Goal: Task Accomplishment & Management: Complete application form

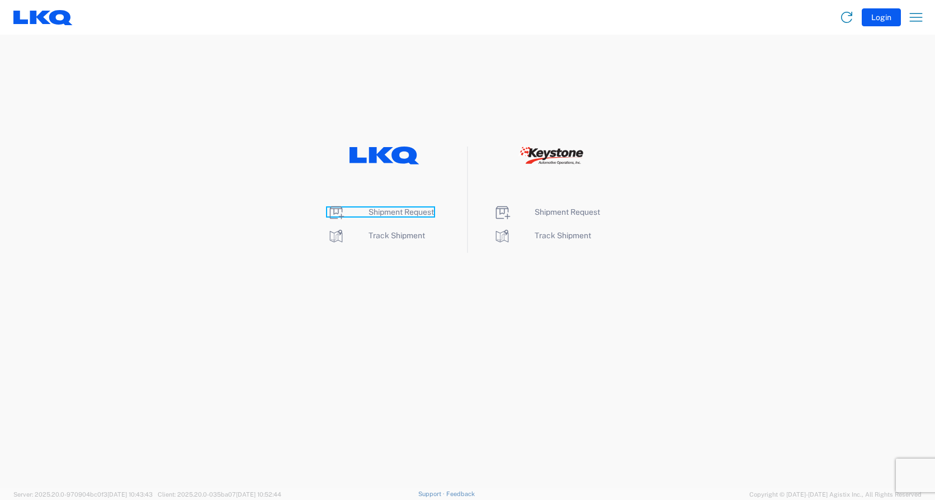
click at [422, 212] on span "Shipment Request" at bounding box center [401, 212] width 65 height 9
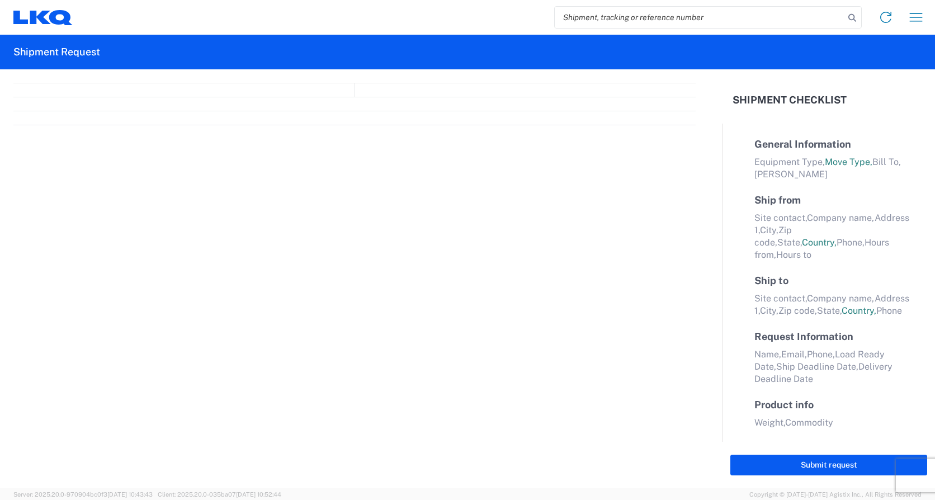
select select "FULL"
select select "LBS"
select select "IN"
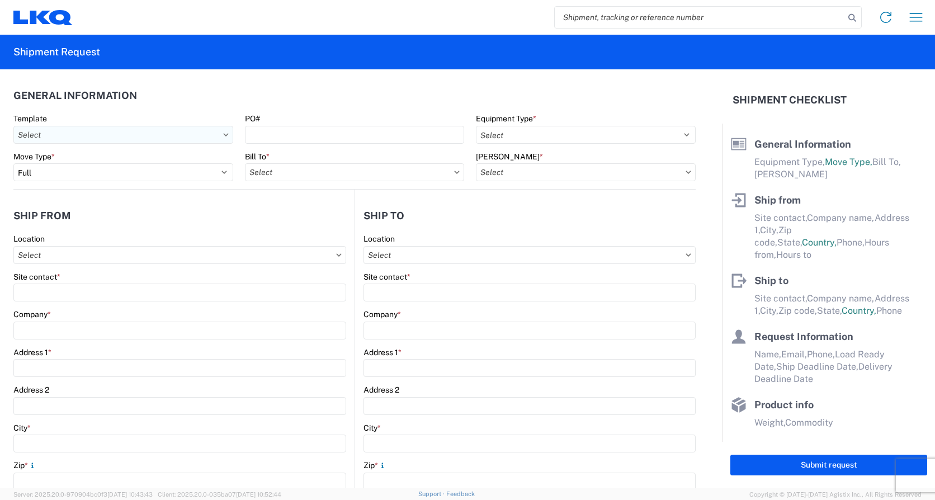
click at [57, 134] on input "text" at bounding box center [123, 135] width 220 height 18
type input "1745"
click at [109, 204] on div "1745_Tulsa_3392_Huntington" at bounding box center [114, 203] width 196 height 18
type input "1745_Tulsa_3392_Huntington"
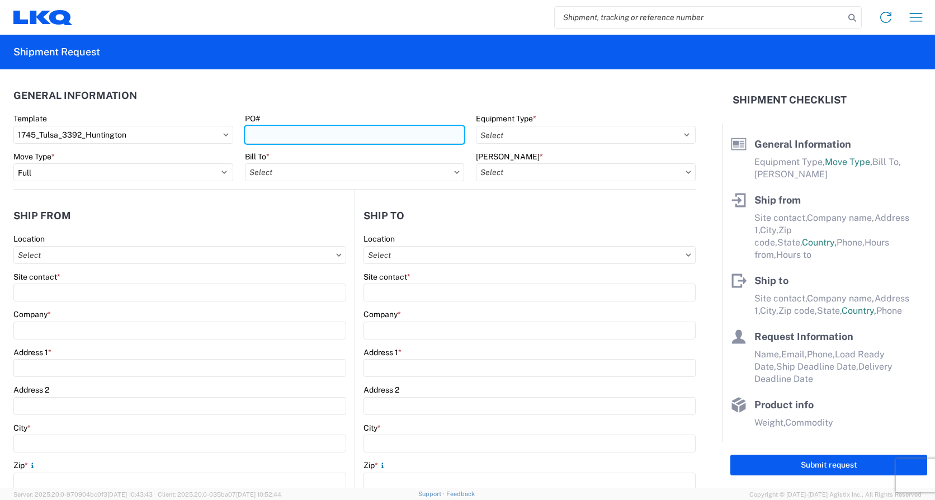
click at [298, 136] on input "PO#" at bounding box center [355, 135] width 220 height 18
select select
type input "Shipping"
type input "LKQ Apex Auto Parts"
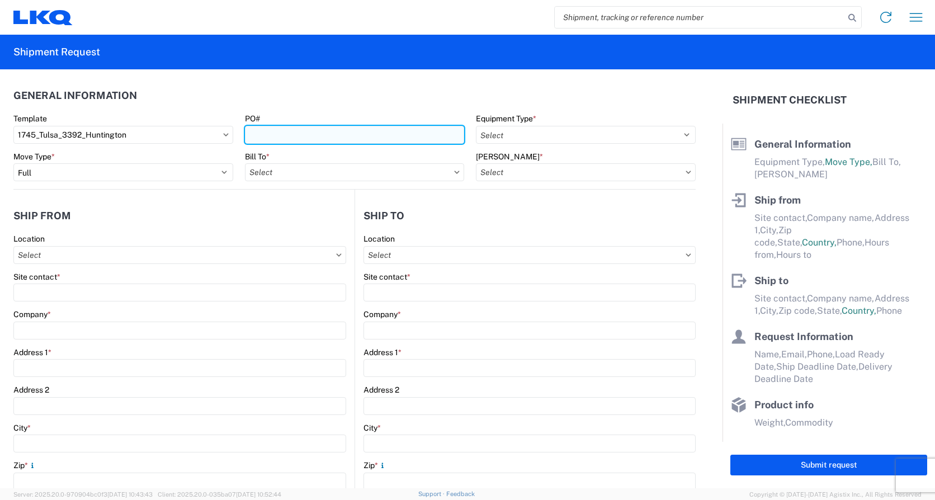
type input "[STREET_ADDRESS][PERSON_NAME]"
type input "Tulsa"
type input "74127"
type input "Receiving"
type input "Transmetco"
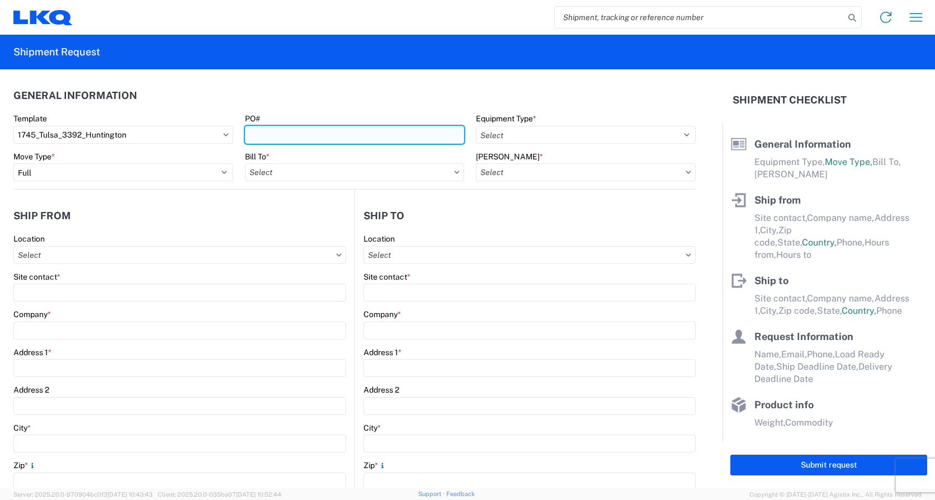
type input "[STREET_ADDRESS]"
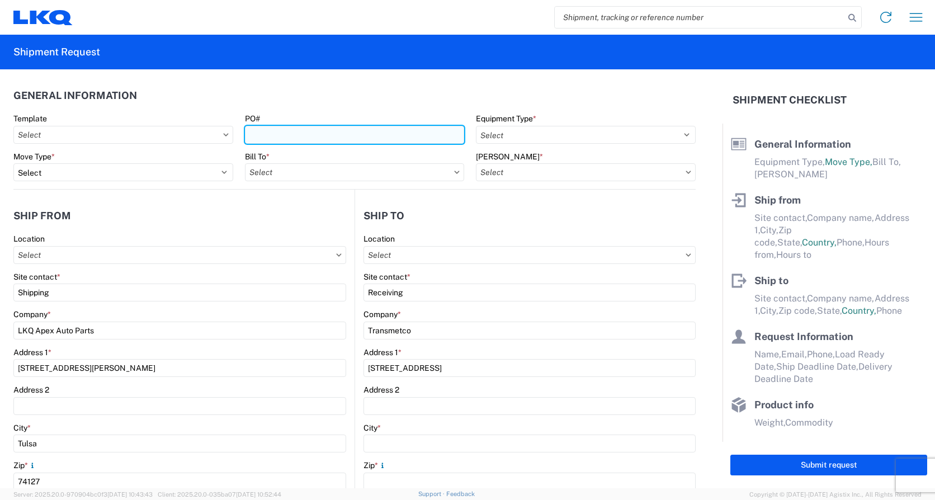
type input "Huntington"
type input "46750"
type input "[DATE]"
type textarea "Transmetco operates production 24/7 but only ships or receives on day shift"
type input "42000"
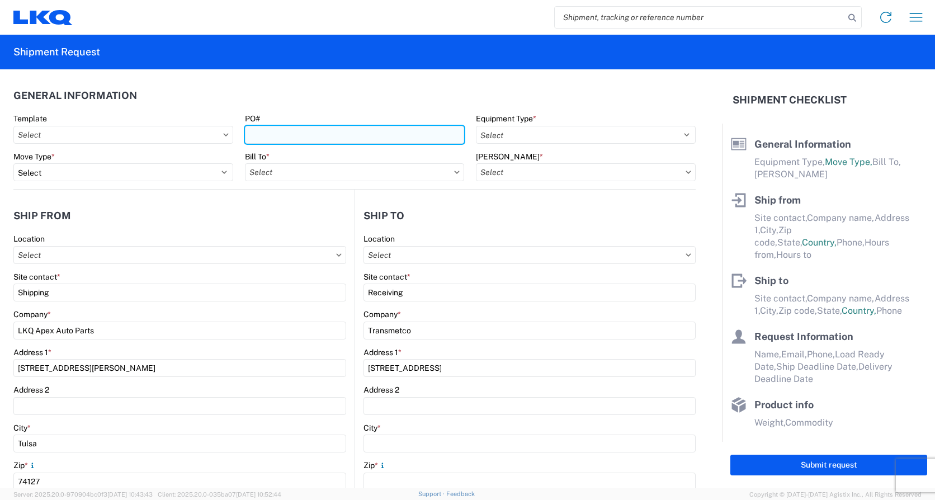
type input "Wheels"
type input "1"
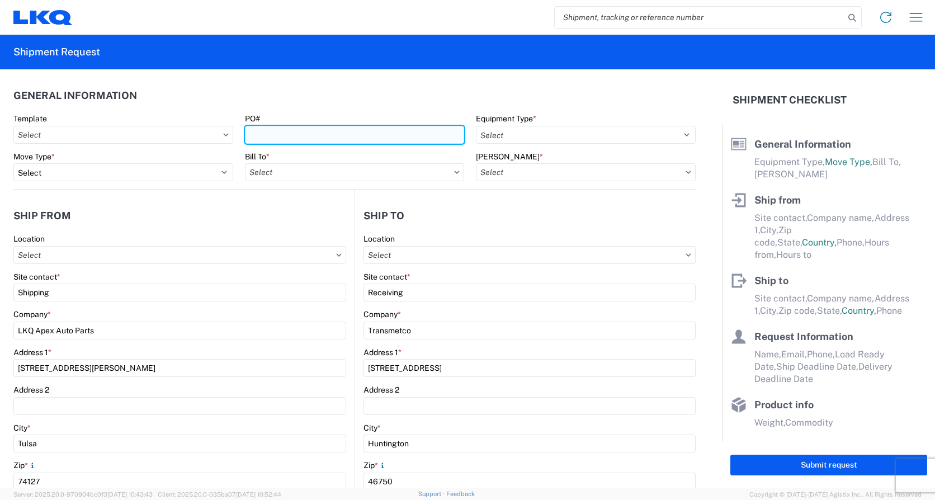
select select "OK"
select select "US"
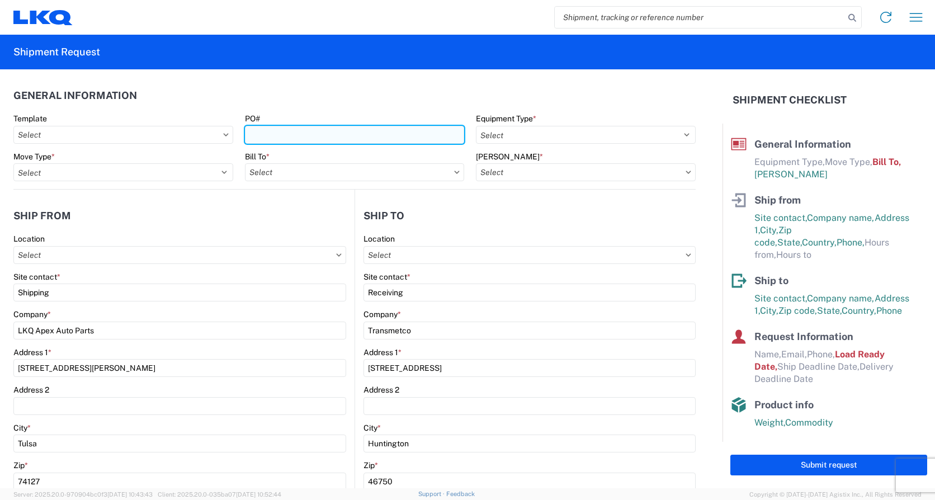
type input "1745 - LKQ Apex Auto Parts"
type input "3392 - Transmetco"
type input "3392-3015-50180-0000 - 3392 Freight In - Wheel Cores"
type input "t"
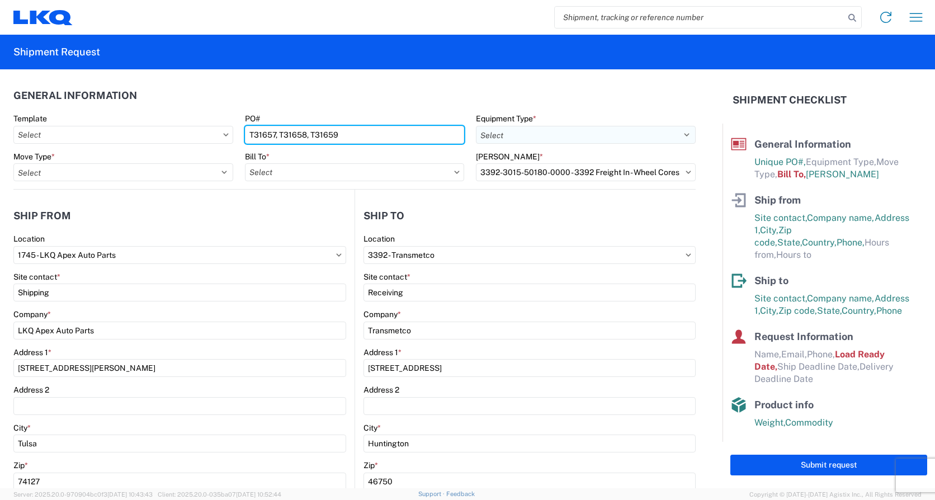
type input "T31657, T31658, T31659"
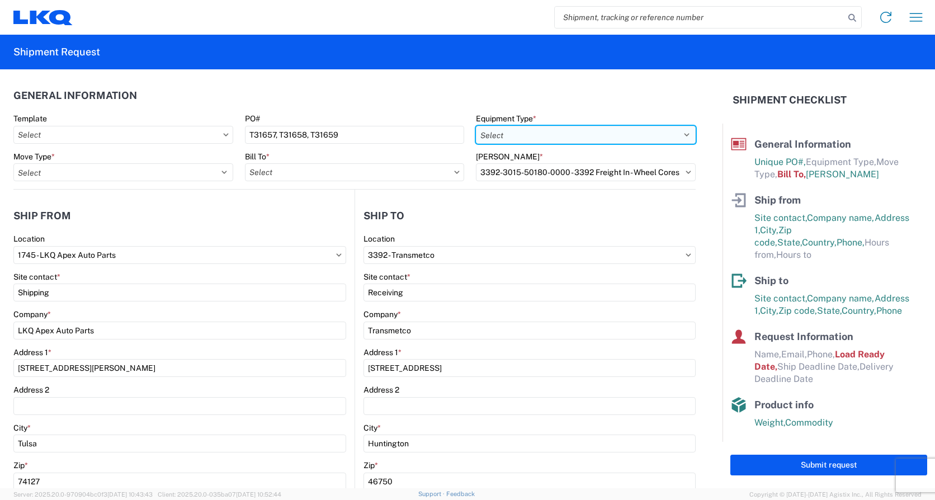
click at [549, 131] on select "Select 53’ Dry Van Flatbed Dropdeck (van) Lowboy (flatbed) Rail" at bounding box center [586, 135] width 220 height 18
select select "STDV"
click at [476, 126] on select "Select 53’ Dry Van Flatbed Dropdeck (van) Lowboy (flatbed) Rail" at bounding box center [586, 135] width 220 height 18
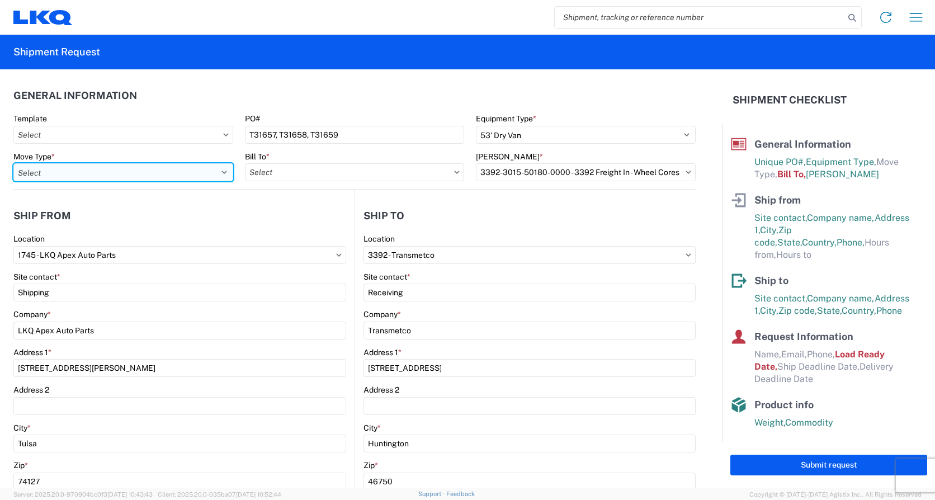
click at [106, 166] on select "Select Full Partial TL" at bounding box center [123, 172] width 220 height 18
select select "FULL"
click at [13, 163] on select "Select Full Partial TL" at bounding box center [123, 172] width 220 height 18
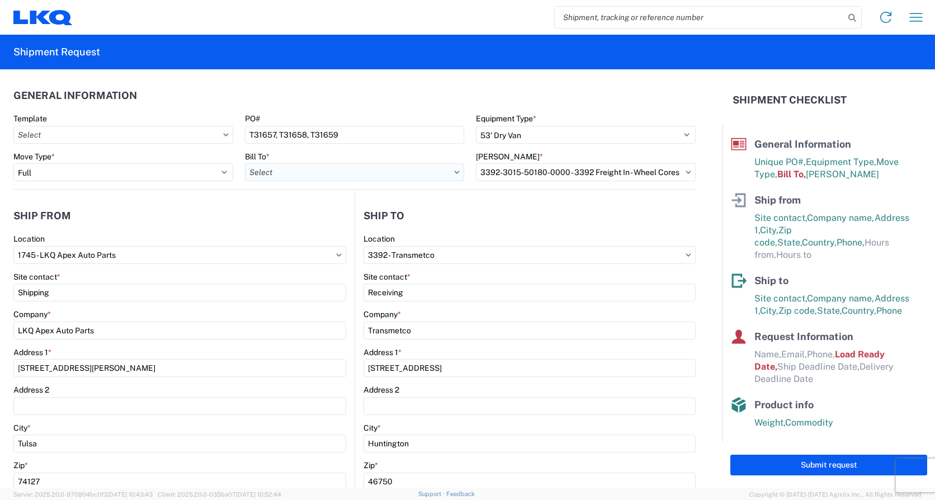
click at [314, 174] on input "text" at bounding box center [355, 172] width 220 height 18
type input "3392"
click at [296, 220] on div "3392 - Transmetco" at bounding box center [343, 222] width 196 height 18
type input "3392 - Transmetco"
click at [531, 175] on input "text" at bounding box center [586, 172] width 220 height 18
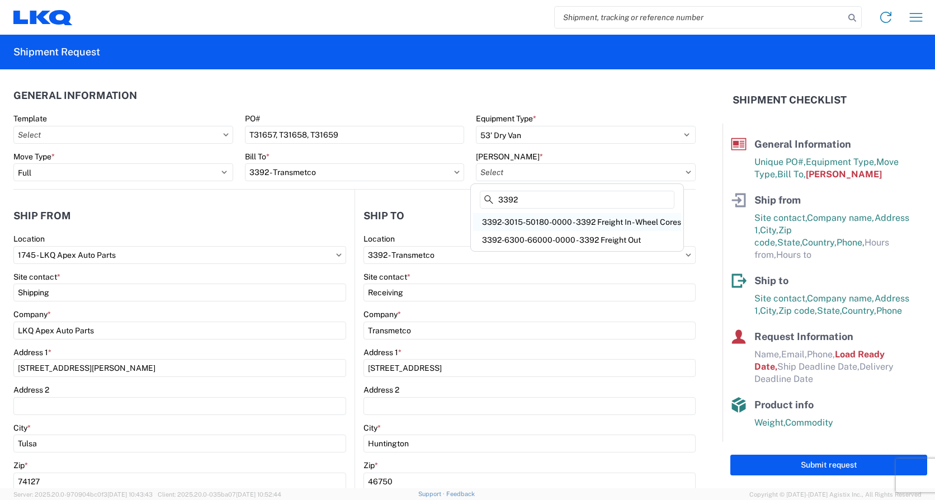
type input "3392"
click at [600, 222] on div "3392-3015-50180-0000 - 3392 Freight In - Wheel Cores" at bounding box center [577, 222] width 208 height 18
type input "3392-3015-50180-0000 - 3392 Freight In - Wheel Cores"
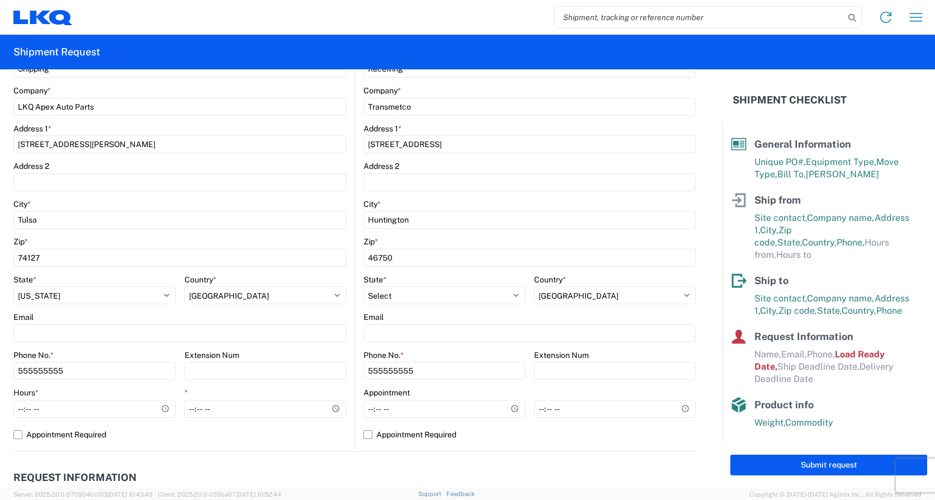
scroll to position [280, 0]
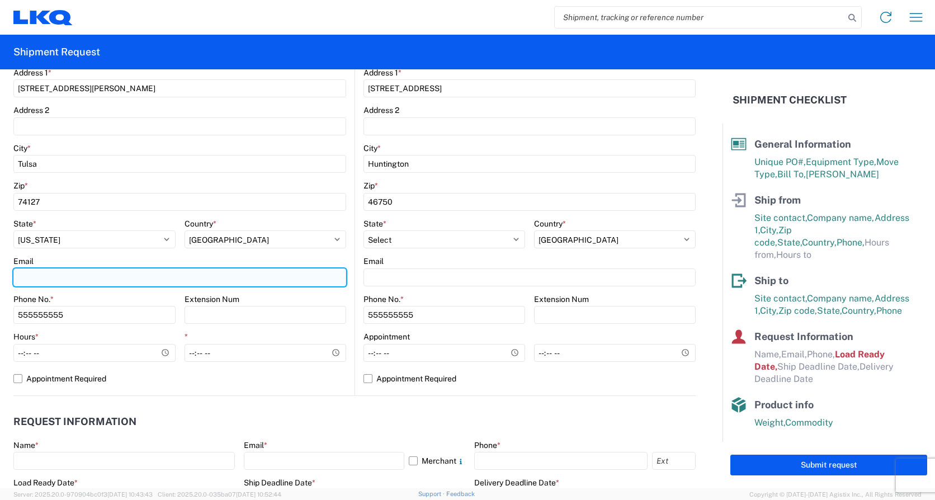
click at [69, 277] on input "Email" at bounding box center [179, 278] width 333 height 18
type input "K"
type input "[EMAIL_ADDRESS][DOMAIN_NAME]"
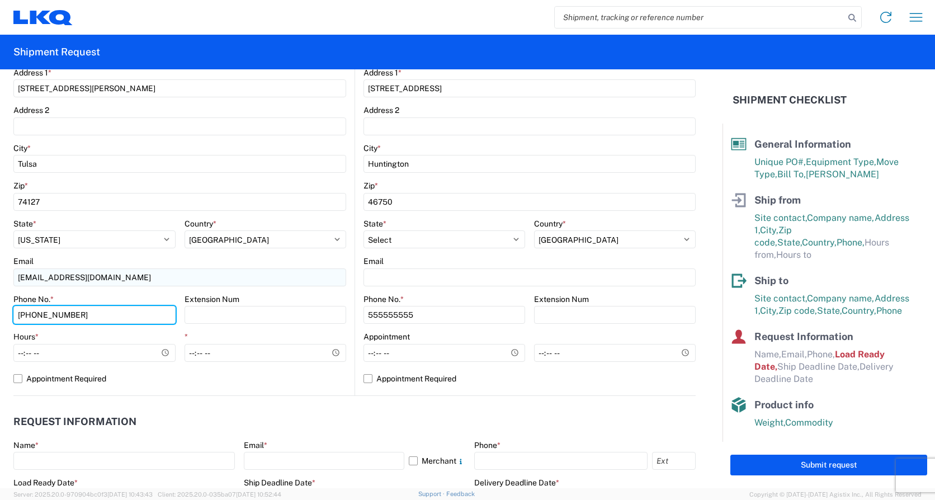
type input "[PHONE_NUMBER]"
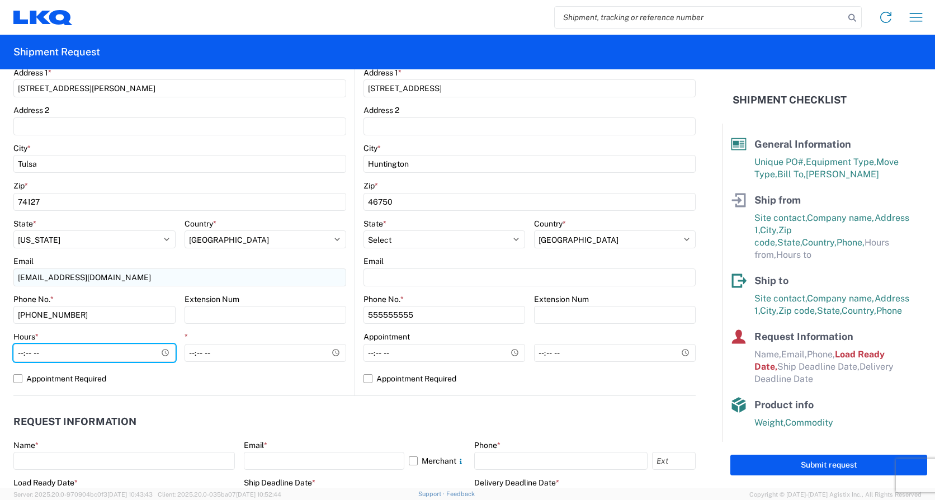
type input "07:00"
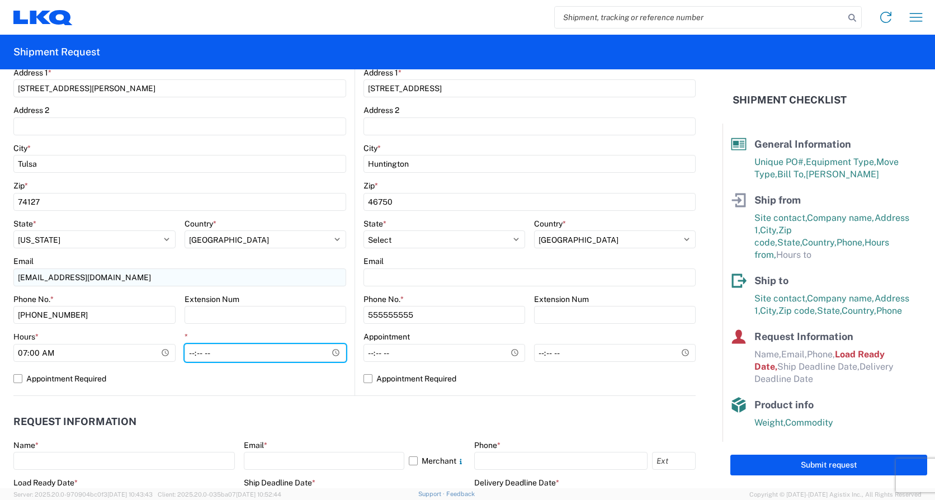
type input "12:00"
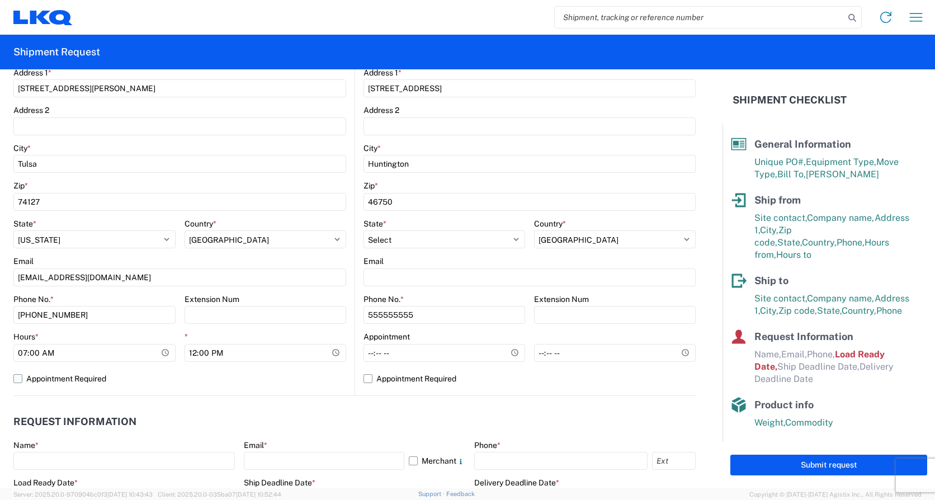
click at [17, 379] on label "Appointment Required" at bounding box center [179, 379] width 333 height 18
click at [0, 0] on input "Appointment Required" at bounding box center [0, 0] width 0 height 0
select select "US"
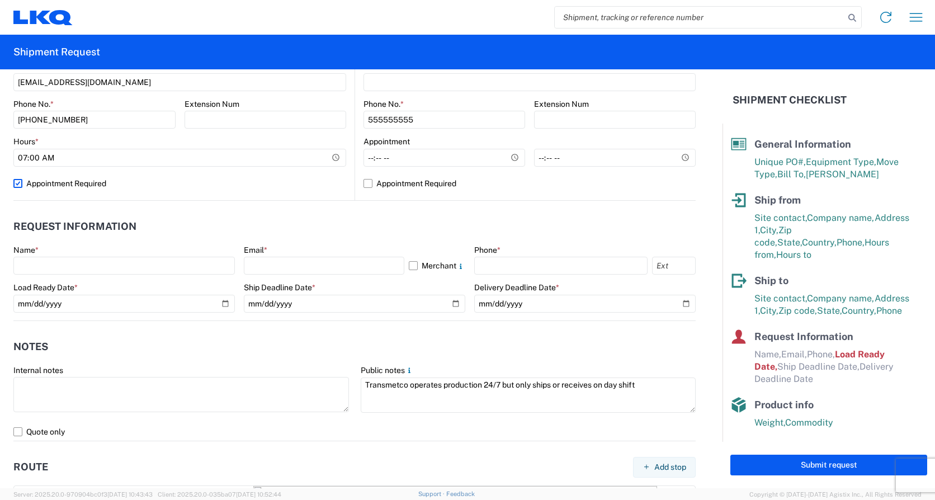
scroll to position [503, 0]
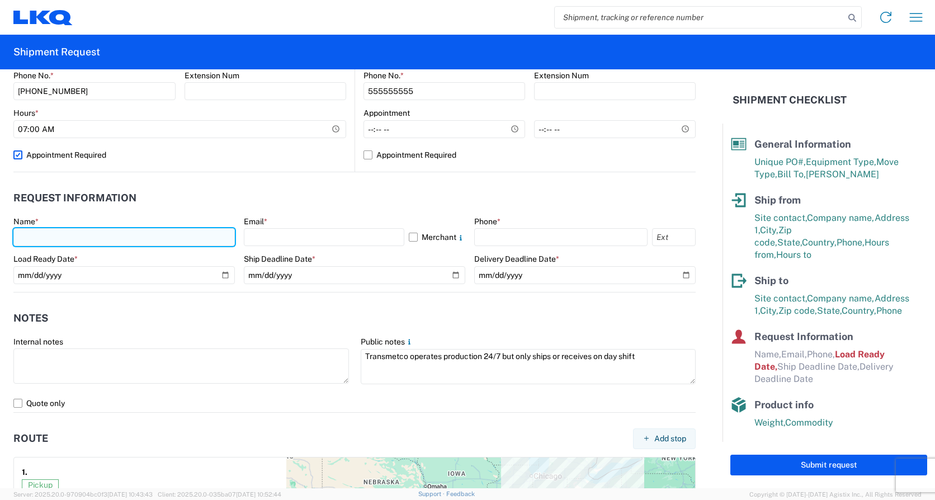
click at [39, 232] on input "text" at bounding box center [124, 237] width 222 height 18
type input "[PERSON_NAME]"
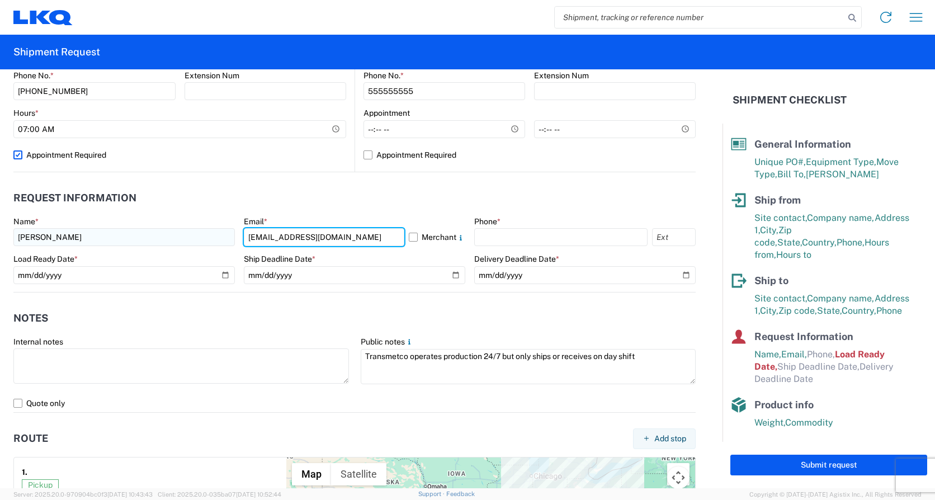
type input "[EMAIL_ADDRESS][DOMAIN_NAME]"
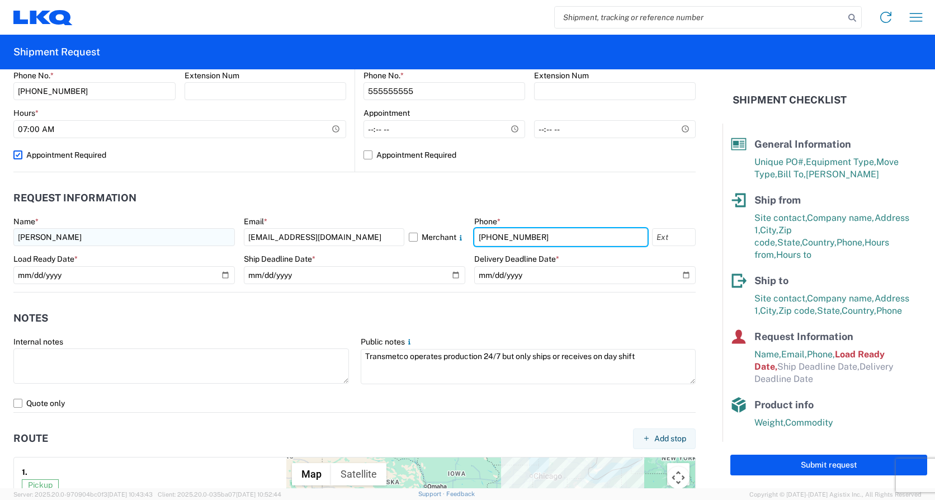
type input "[PHONE_NUMBER]"
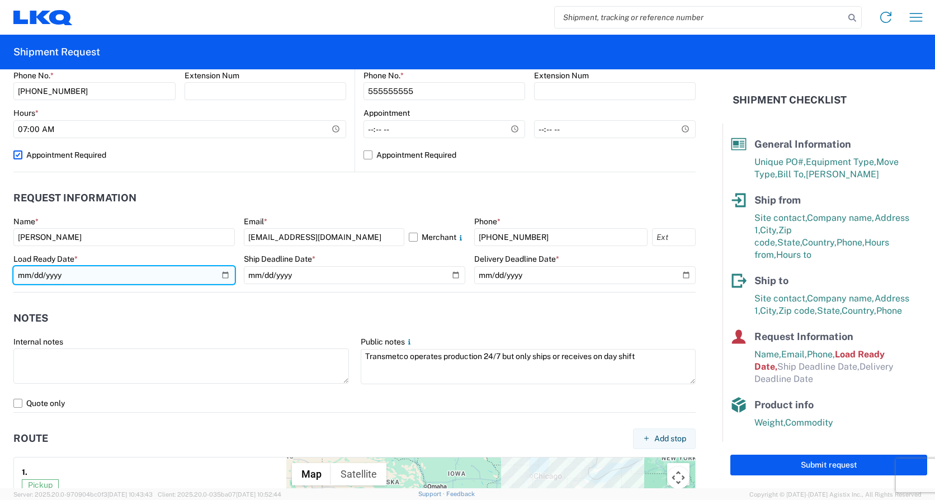
click at [220, 275] on input "[DATE]" at bounding box center [124, 275] width 222 height 18
type input "[DATE]"
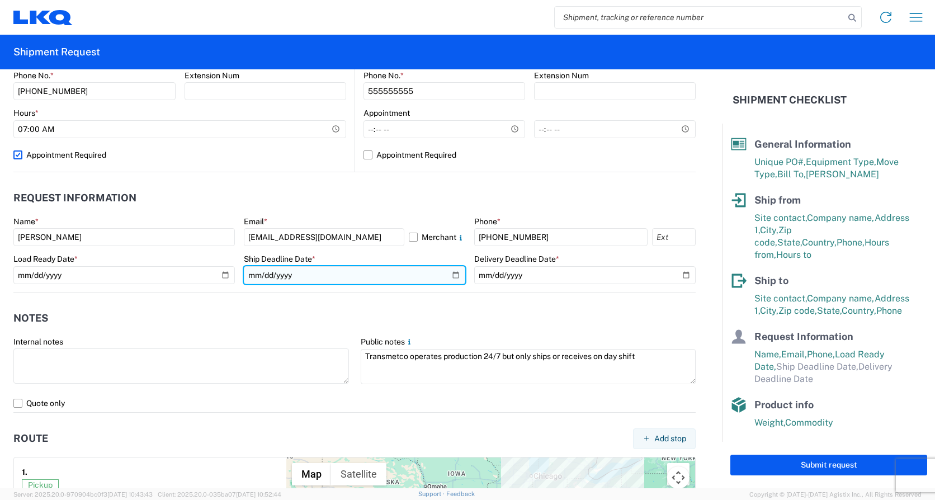
click at [453, 274] on input "date" at bounding box center [355, 275] width 222 height 18
type input "[DATE]"
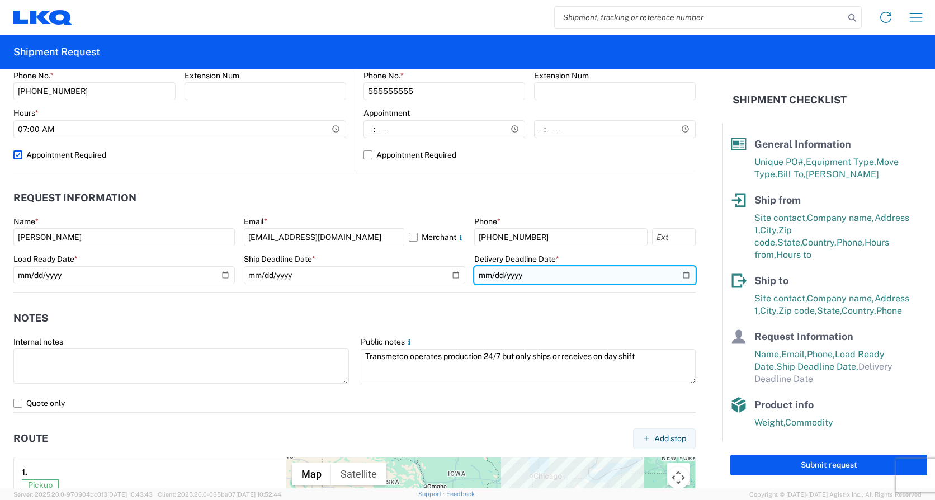
click at [677, 272] on input "date" at bounding box center [585, 275] width 222 height 18
type input "[DATE]"
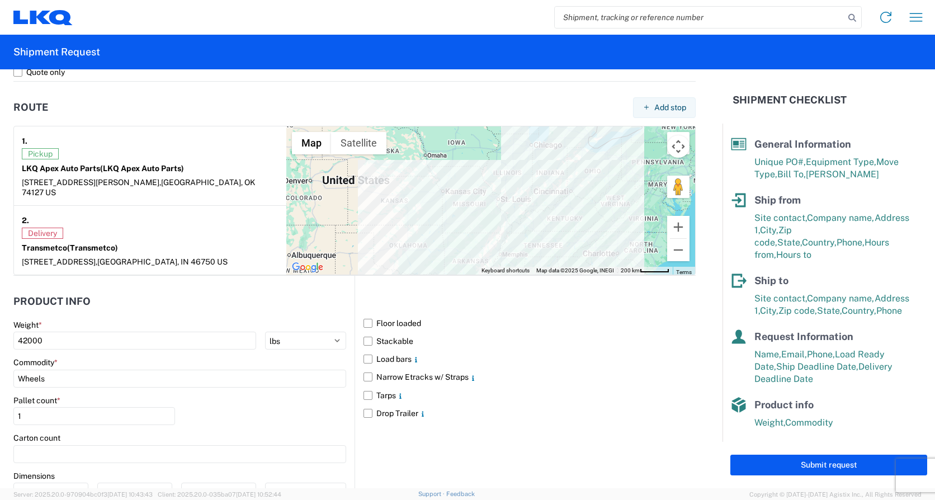
scroll to position [839, 0]
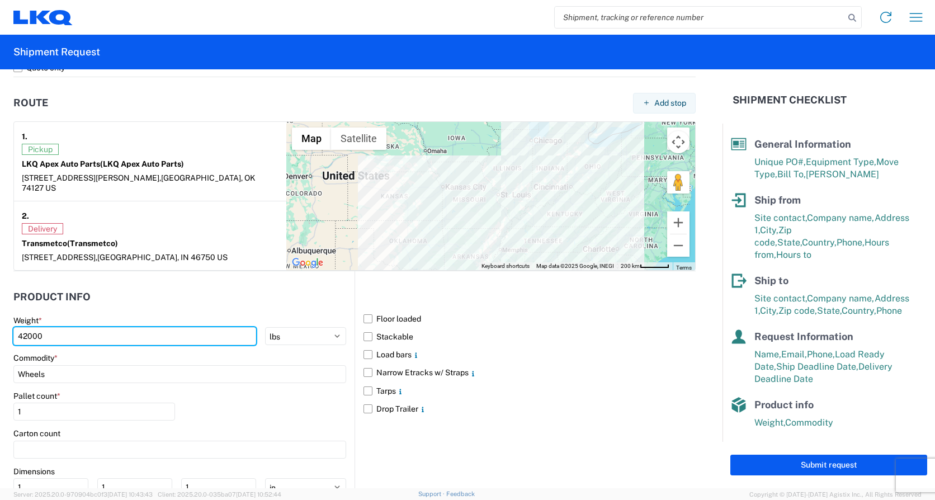
drag, startPoint x: 73, startPoint y: 329, endPoint x: -1, endPoint y: 327, distance: 73.9
click at [0, 327] on html "Home Shipment request Shipment tracking Shipment Request General Information Te…" at bounding box center [467, 250] width 935 height 500
type input "26210"
click at [367, 310] on label "Floor loaded" at bounding box center [530, 319] width 332 height 18
click at [0, 0] on input "Floor loaded" at bounding box center [0, 0] width 0 height 0
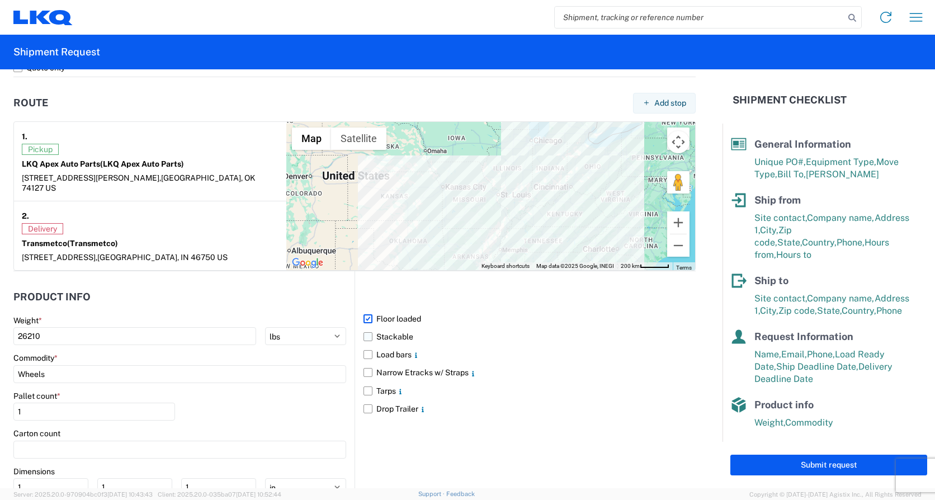
click at [364, 328] on label "Stackable" at bounding box center [530, 337] width 332 height 18
click at [0, 0] on input "Stackable" at bounding box center [0, 0] width 0 height 0
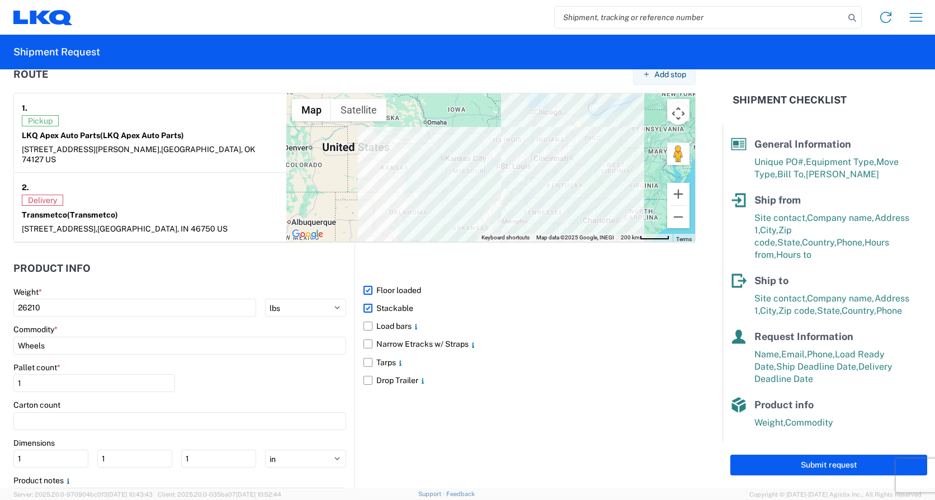
scroll to position [923, 0]
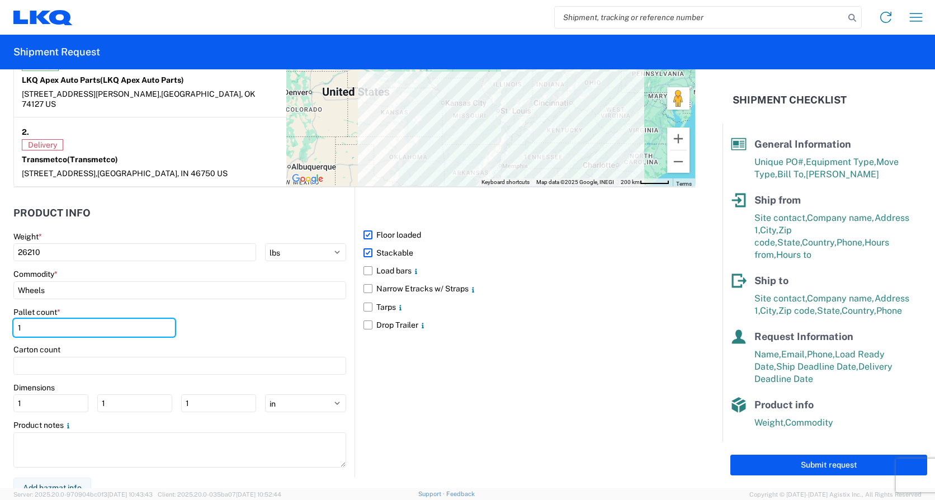
drag, startPoint x: 40, startPoint y: 321, endPoint x: 3, endPoint y: 318, distance: 37.6
click at [3, 318] on form "General Information Template PO# T31657, T31658, T31659 Equipment Type * Select…" at bounding box center [361, 278] width 723 height 419
type input "44"
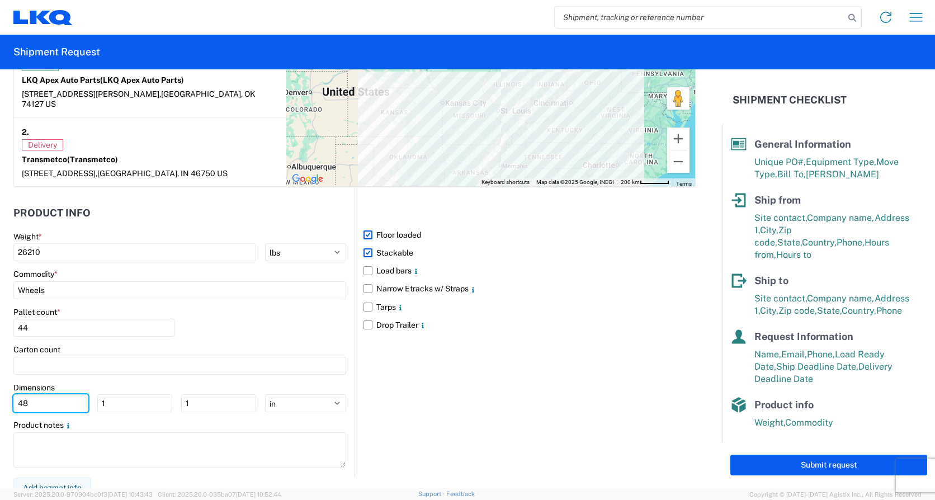
type input "48"
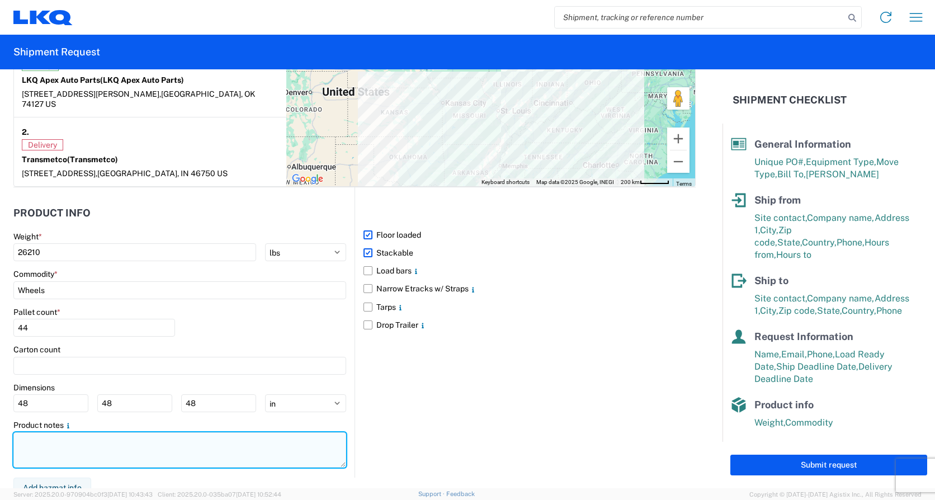
click at [138, 439] on textarea at bounding box center [179, 449] width 333 height 35
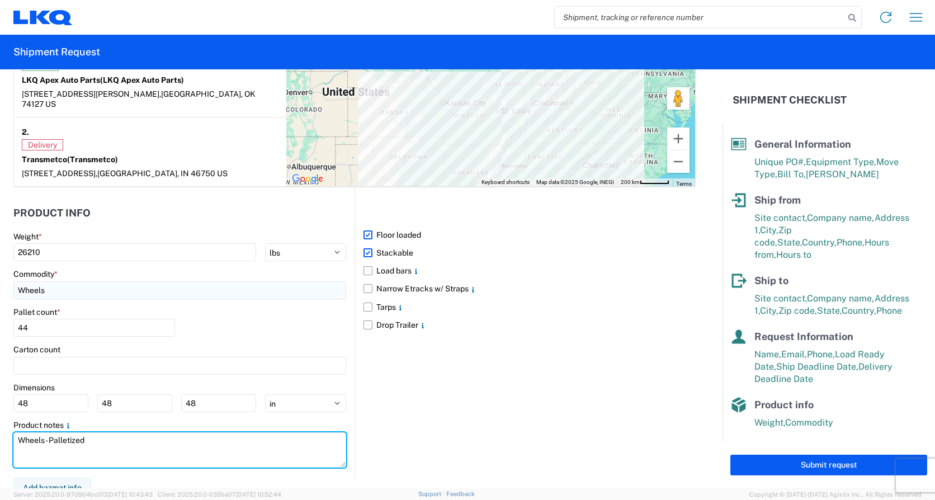
type textarea "Wheels- Palletized"
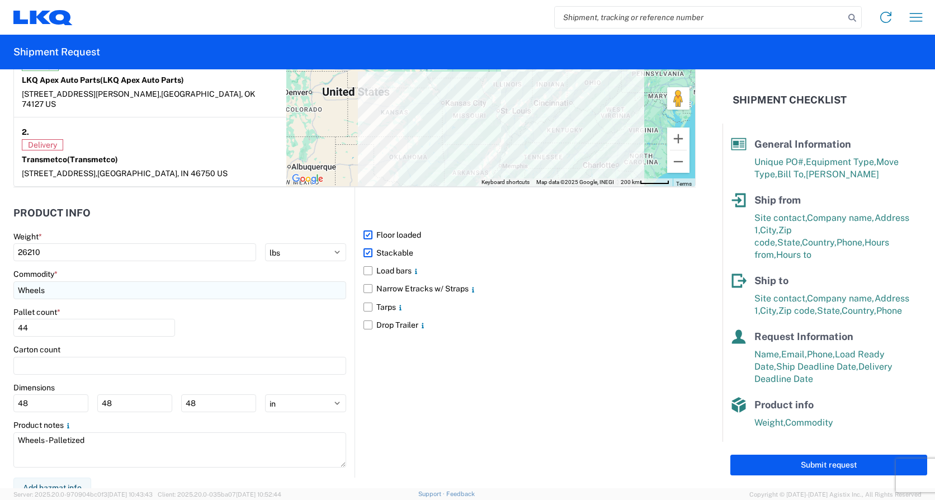
click at [91, 282] on input "Wheels" at bounding box center [179, 290] width 333 height 18
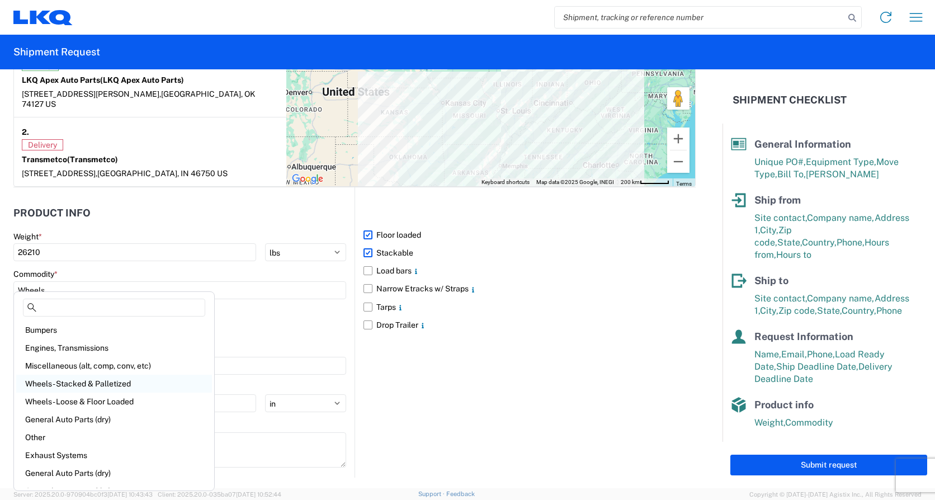
click at [109, 382] on div "Wheels - Stacked & Palletized" at bounding box center [114, 384] width 196 height 18
type input "Wheels - Stacked & Palletized"
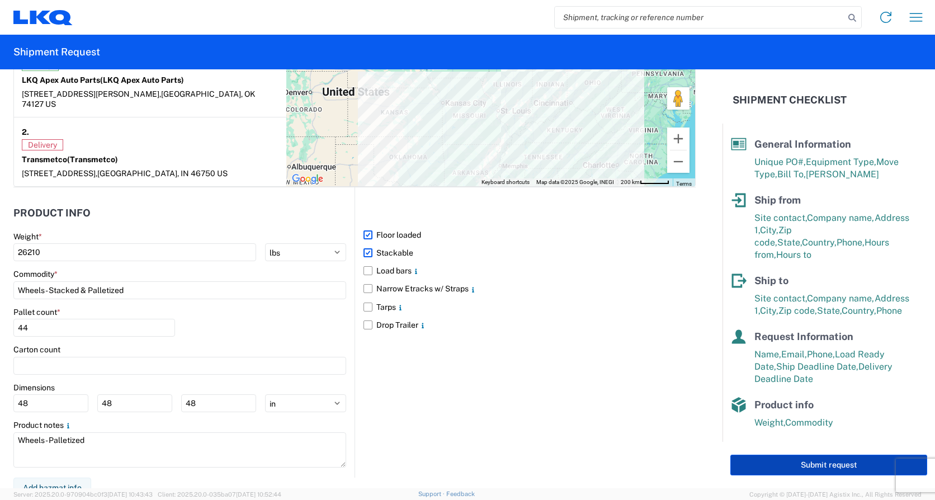
click at [811, 458] on button "Submit request" at bounding box center [829, 465] width 197 height 21
